Goal: Task Accomplishment & Management: Use online tool/utility

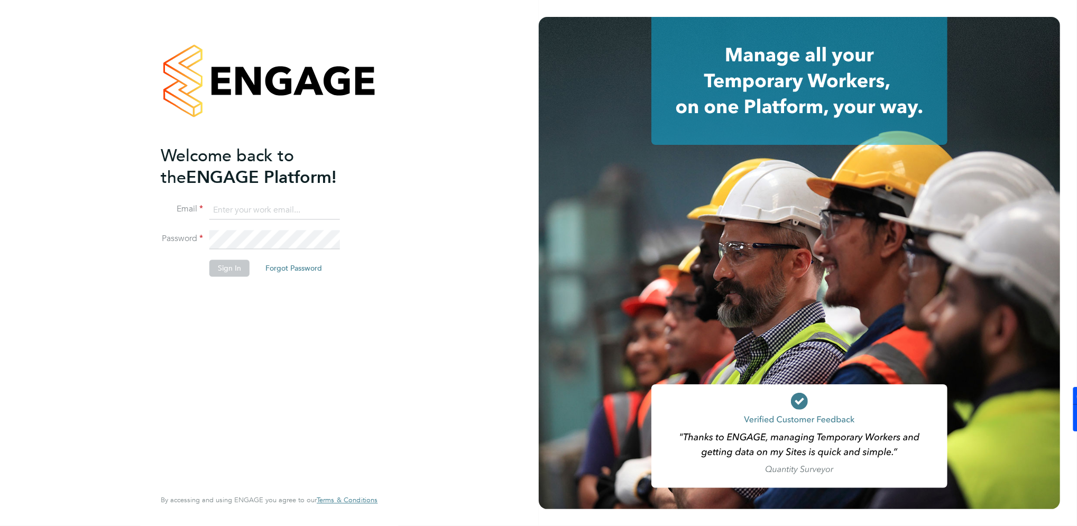
type input "[EMAIL_ADDRESS][DOMAIN_NAME]"
click at [230, 273] on button "Sign In" at bounding box center [229, 268] width 40 height 17
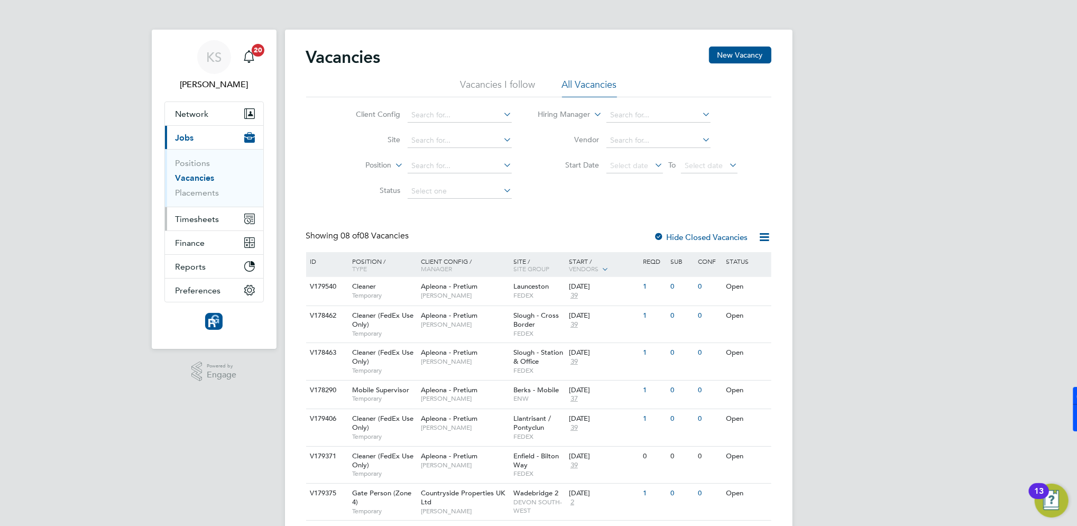
click at [208, 223] on button "Timesheets" at bounding box center [214, 218] width 98 height 23
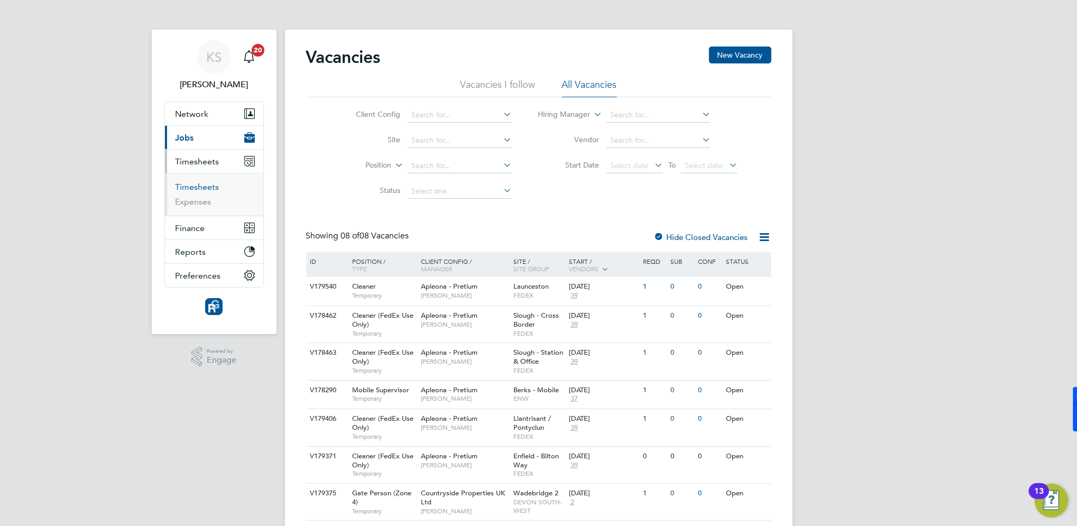
click at [209, 185] on link "Timesheets" at bounding box center [198, 187] width 44 height 10
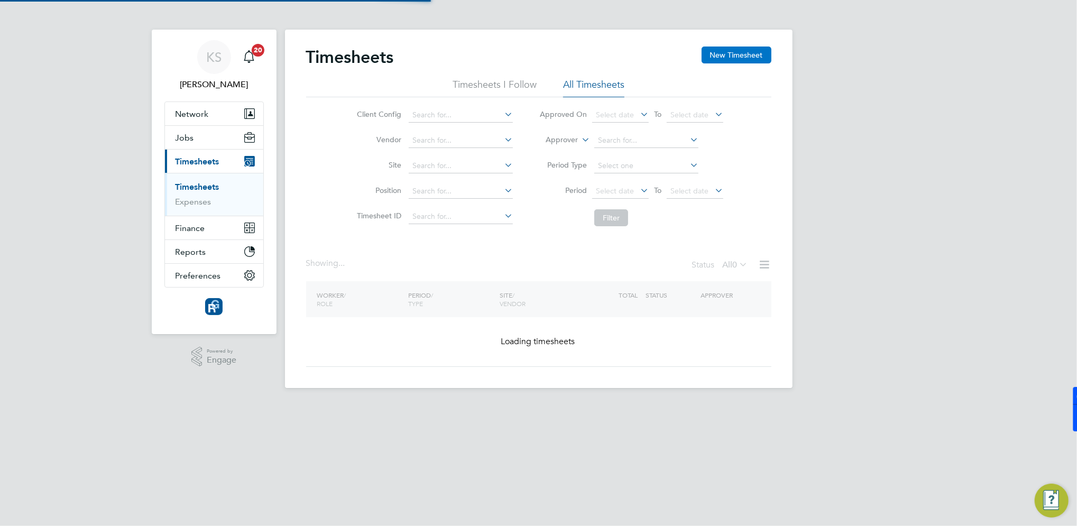
click at [734, 60] on button "New Timesheet" at bounding box center [737, 55] width 70 height 17
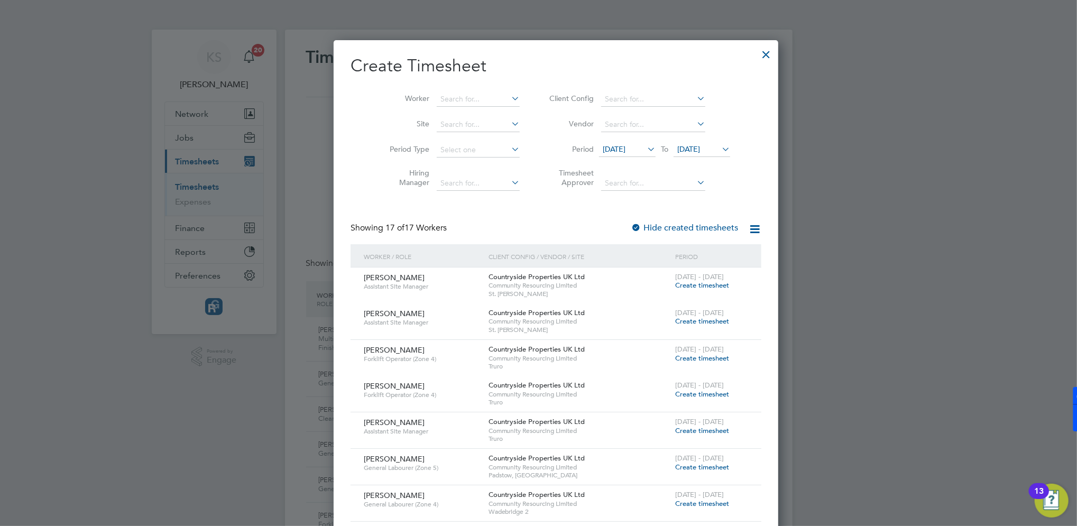
click at [757, 56] on div at bounding box center [766, 51] width 19 height 19
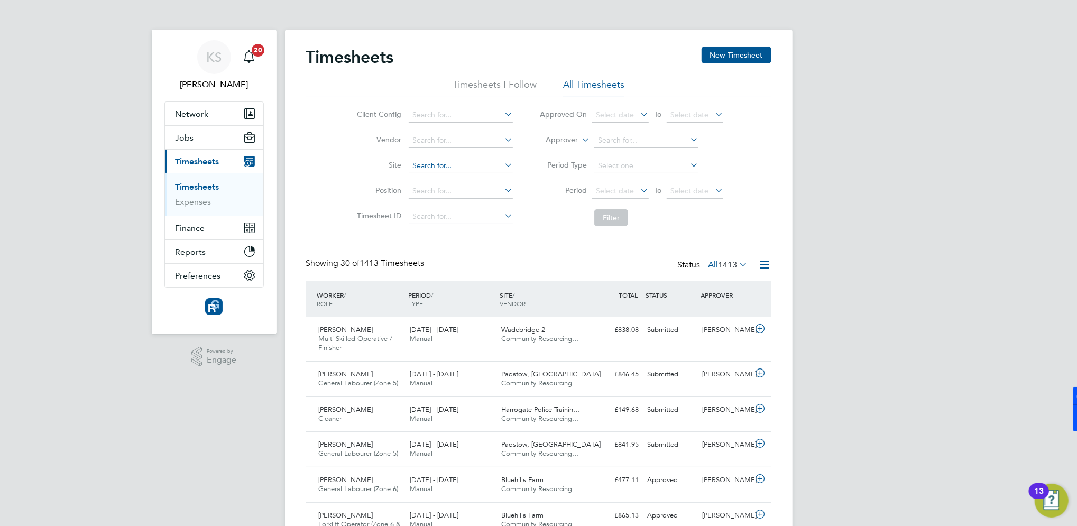
click at [428, 164] on input at bounding box center [461, 166] width 104 height 15
click at [464, 288] on li "Netherhampton / Cha pel Gate" at bounding box center [472, 292] width 128 height 14
type input "Netherhampton / Chapel Gate"
click at [605, 222] on button "Filter" at bounding box center [611, 217] width 34 height 17
